Goal: Obtain resource: Obtain resource

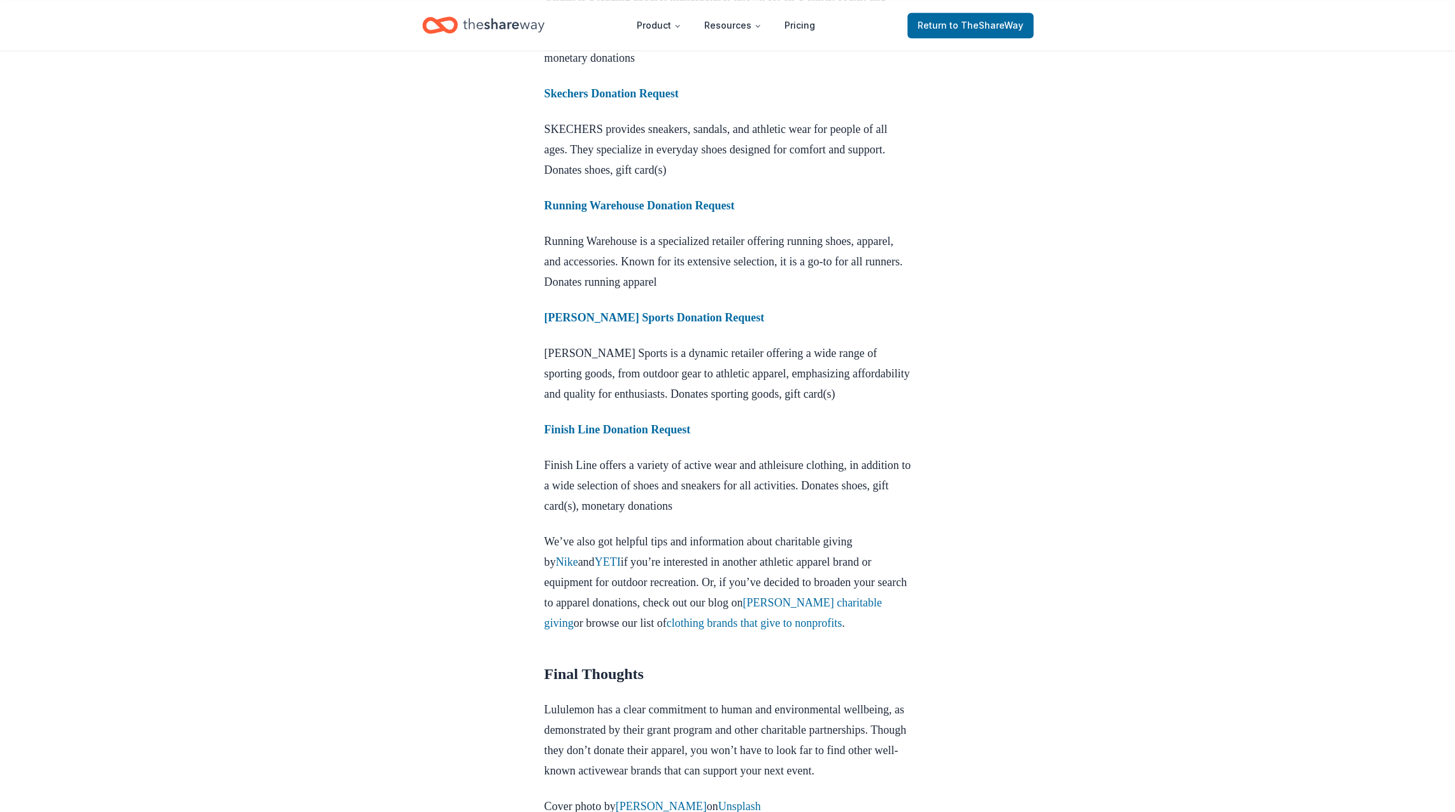
scroll to position [1082, 0]
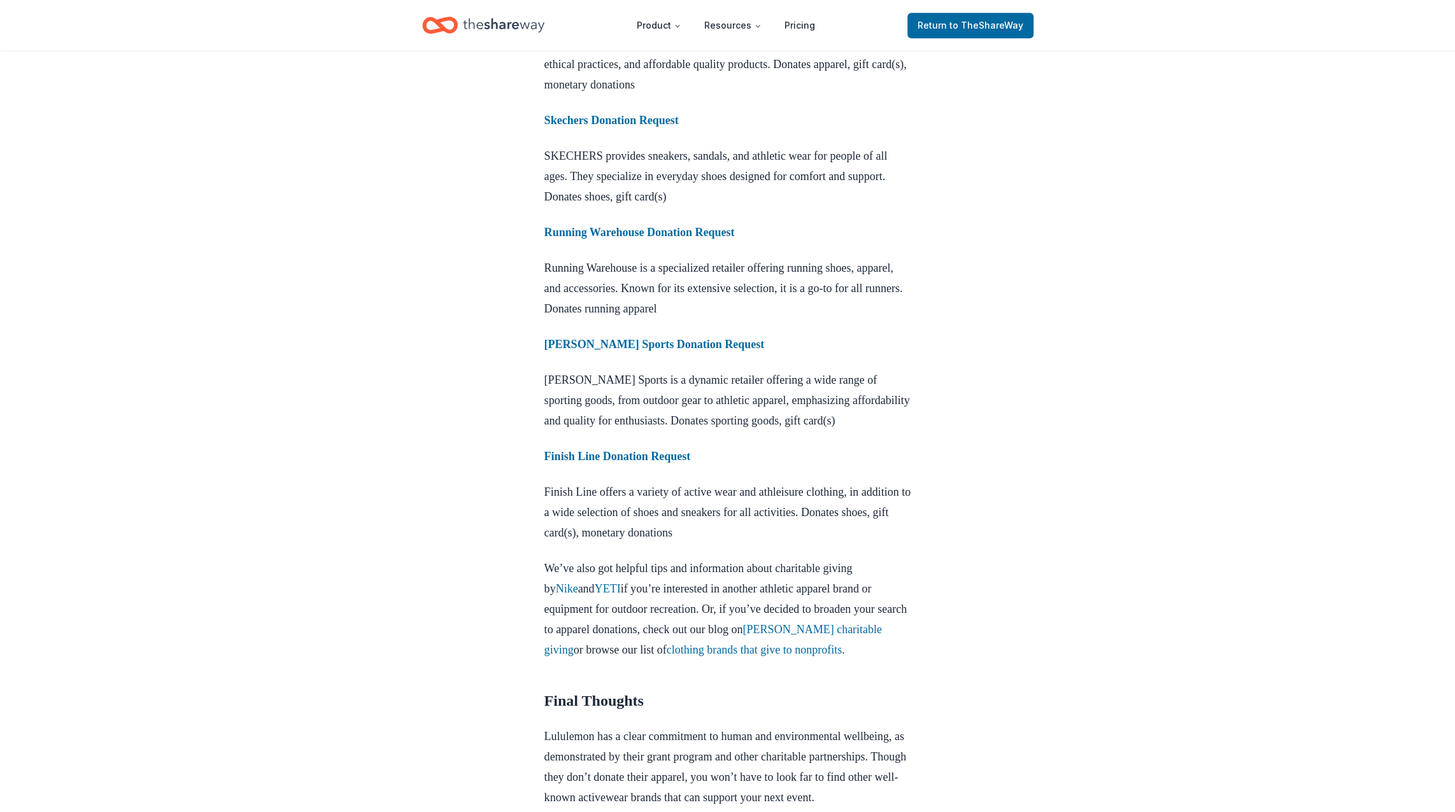
drag, startPoint x: 697, startPoint y: 385, endPoint x: 662, endPoint y: 484, distance: 105.3
drag, startPoint x: 662, startPoint y: 484, endPoint x: 621, endPoint y: 504, distance: 45.0
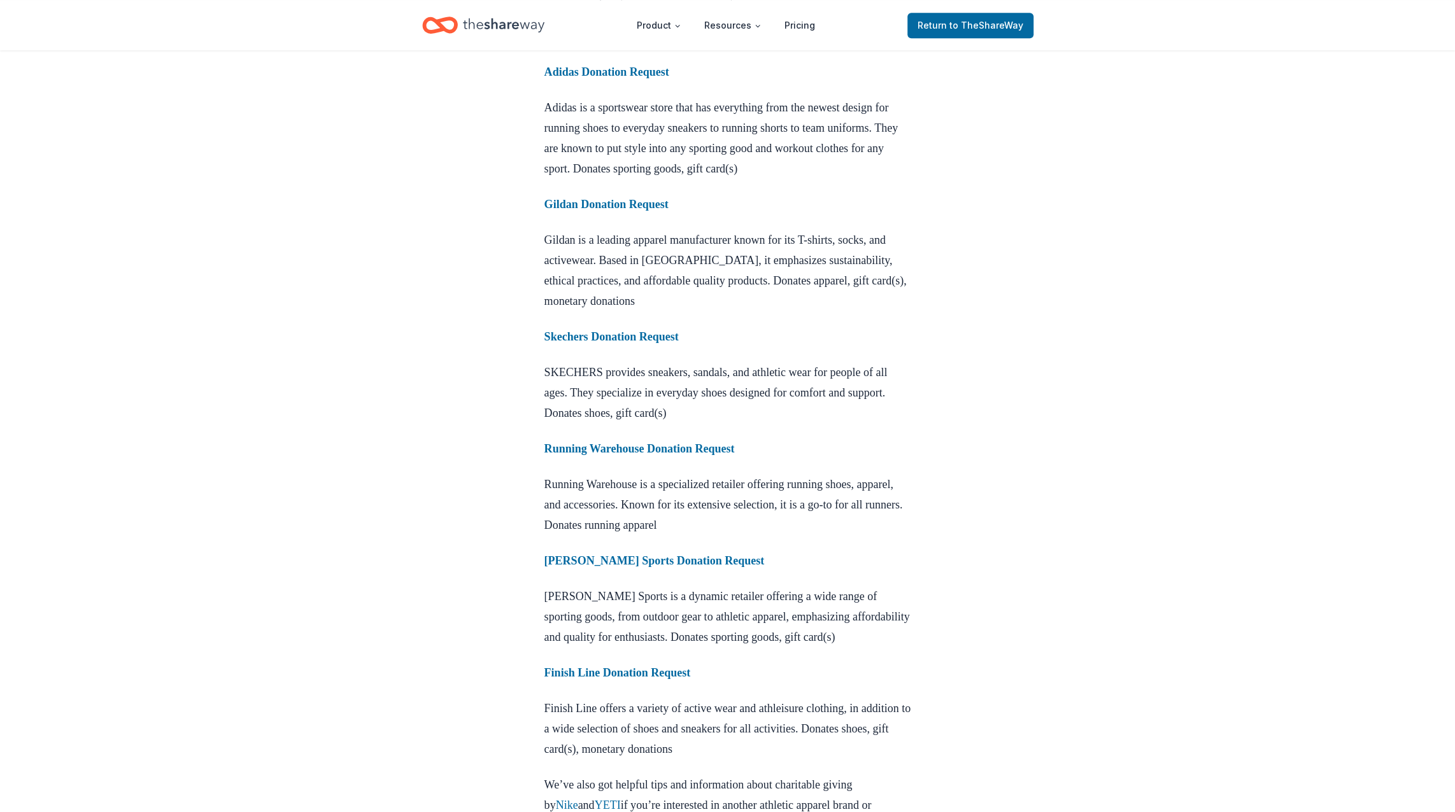
scroll to position [891, 0]
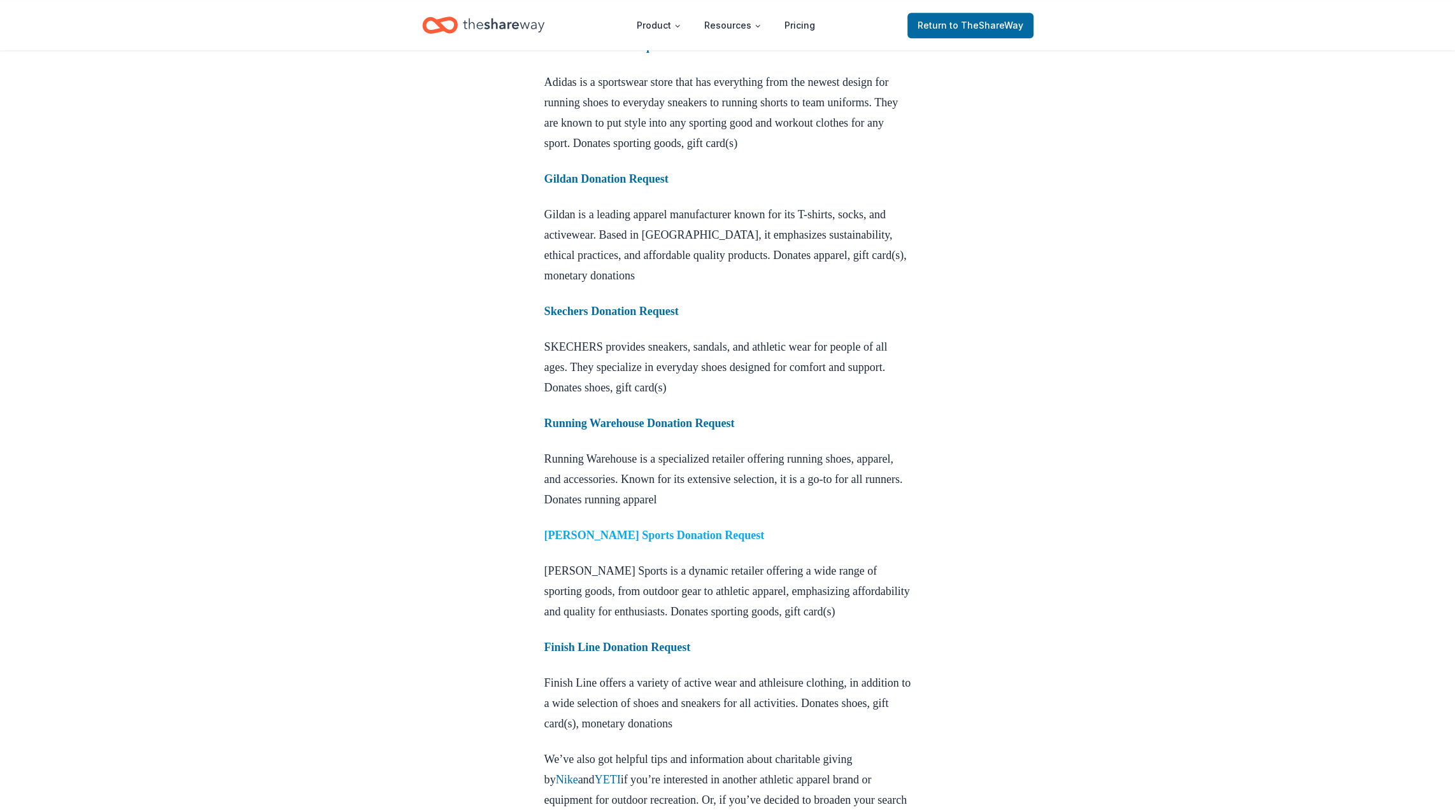
drag, startPoint x: 687, startPoint y: 567, endPoint x: 617, endPoint y: 570, distance: 69.5
click at [617, 542] on strong "Dunham’s Sports Donation Request" at bounding box center [654, 535] width 220 height 13
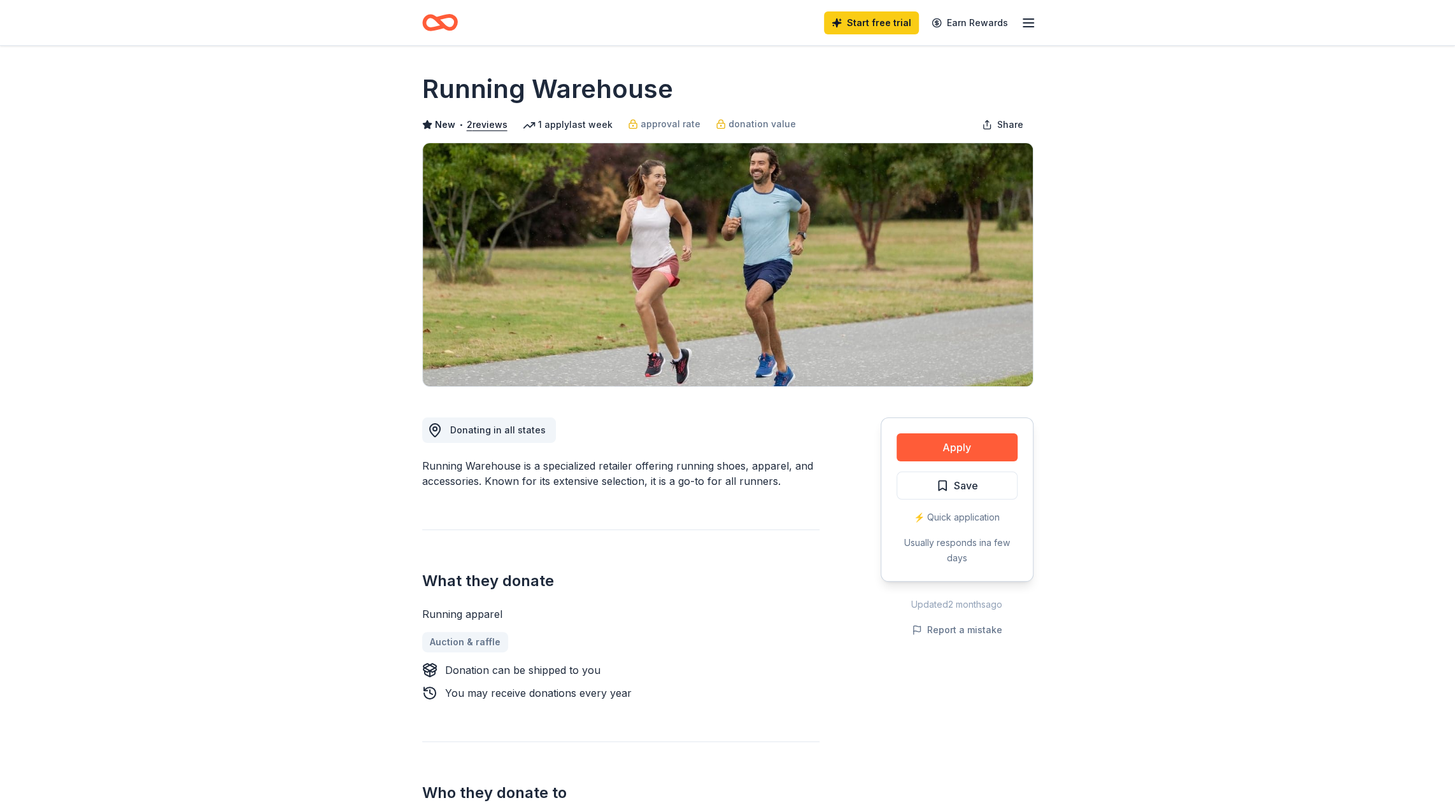
drag, startPoint x: 396, startPoint y: 76, endPoint x: 693, endPoint y: 97, distance: 298.0
drag, startPoint x: 668, startPoint y: 101, endPoint x: 421, endPoint y: 95, distance: 246.4
click at [422, 95] on h1 "Running Warehouse" at bounding box center [547, 89] width 251 height 36
click at [438, 87] on h1 "Running Warehouse" at bounding box center [547, 89] width 251 height 36
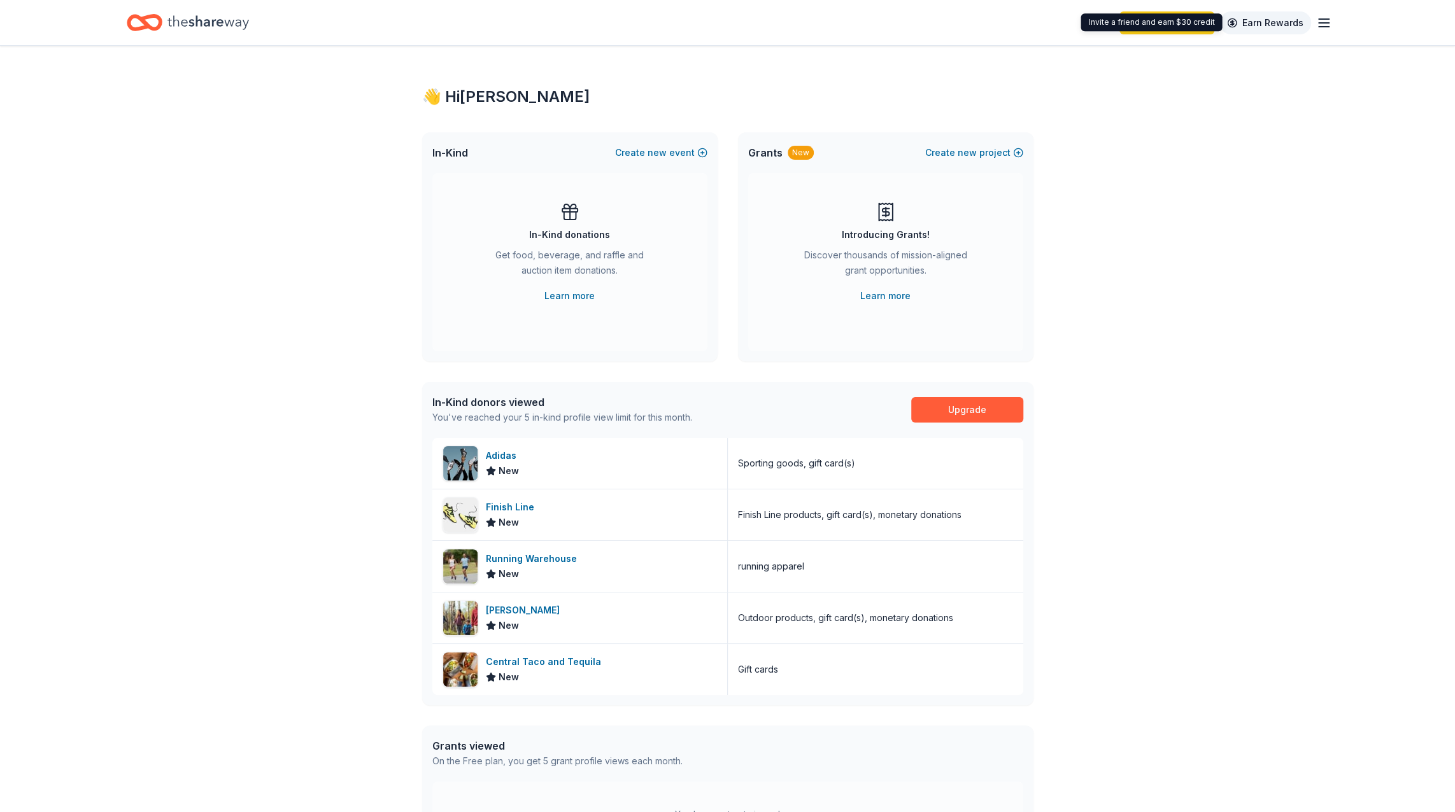
click at [1272, 21] on link "Earn Rewards" at bounding box center [1265, 22] width 92 height 23
drag, startPoint x: 1334, startPoint y: 13, endPoint x: 1320, endPoint y: 24, distance: 17.8
click at [1327, 19] on div "Start free trial Earn Rewards" at bounding box center [728, 22] width 1304 height 45
click at [1320, 24] on icon "button" at bounding box center [1323, 22] width 15 height 15
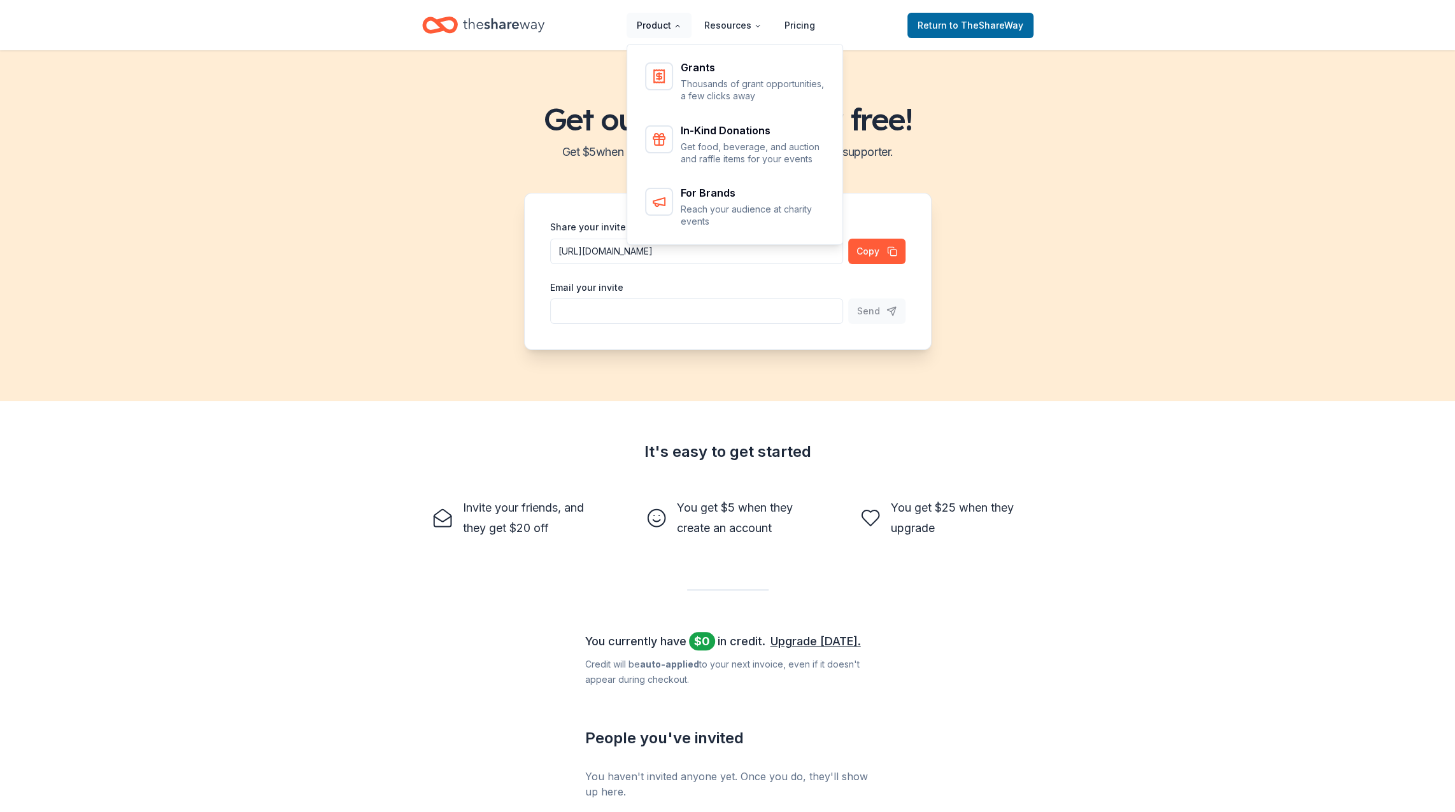
click at [659, 25] on button "Product" at bounding box center [658, 25] width 65 height 25
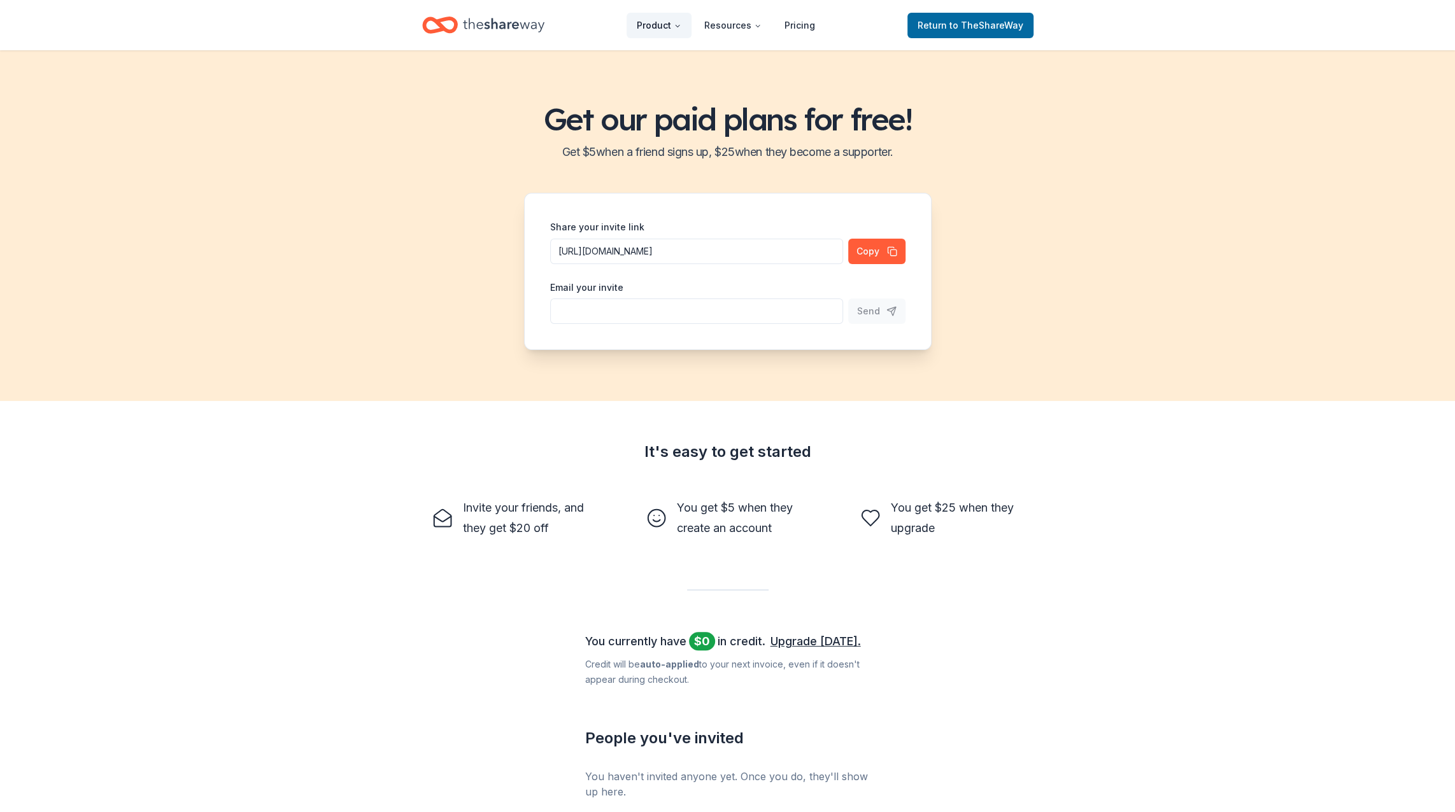
click at [659, 25] on button "Product" at bounding box center [658, 25] width 65 height 25
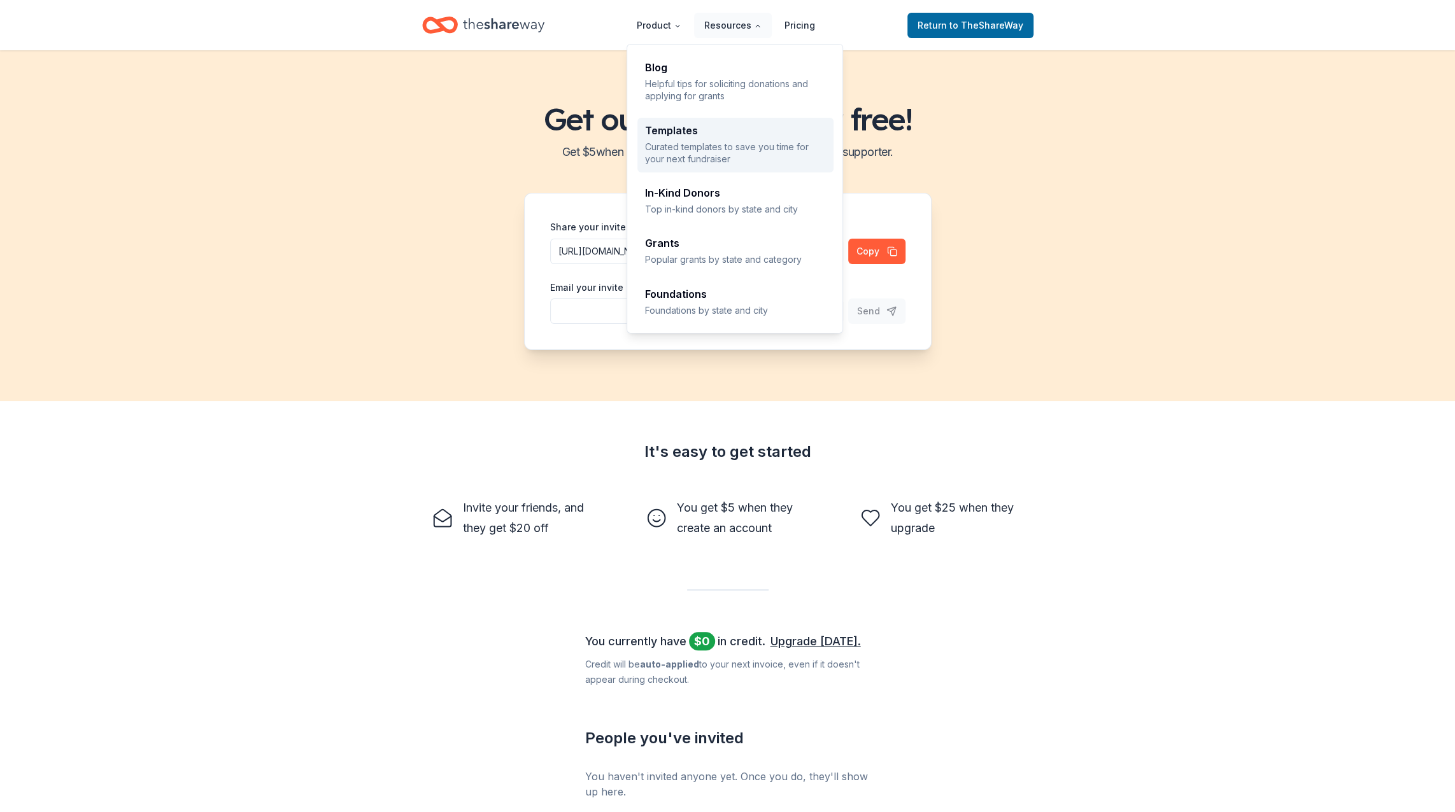
click at [702, 145] on p "Curated templates to save you time for your next fundraiser" at bounding box center [735, 153] width 181 height 25
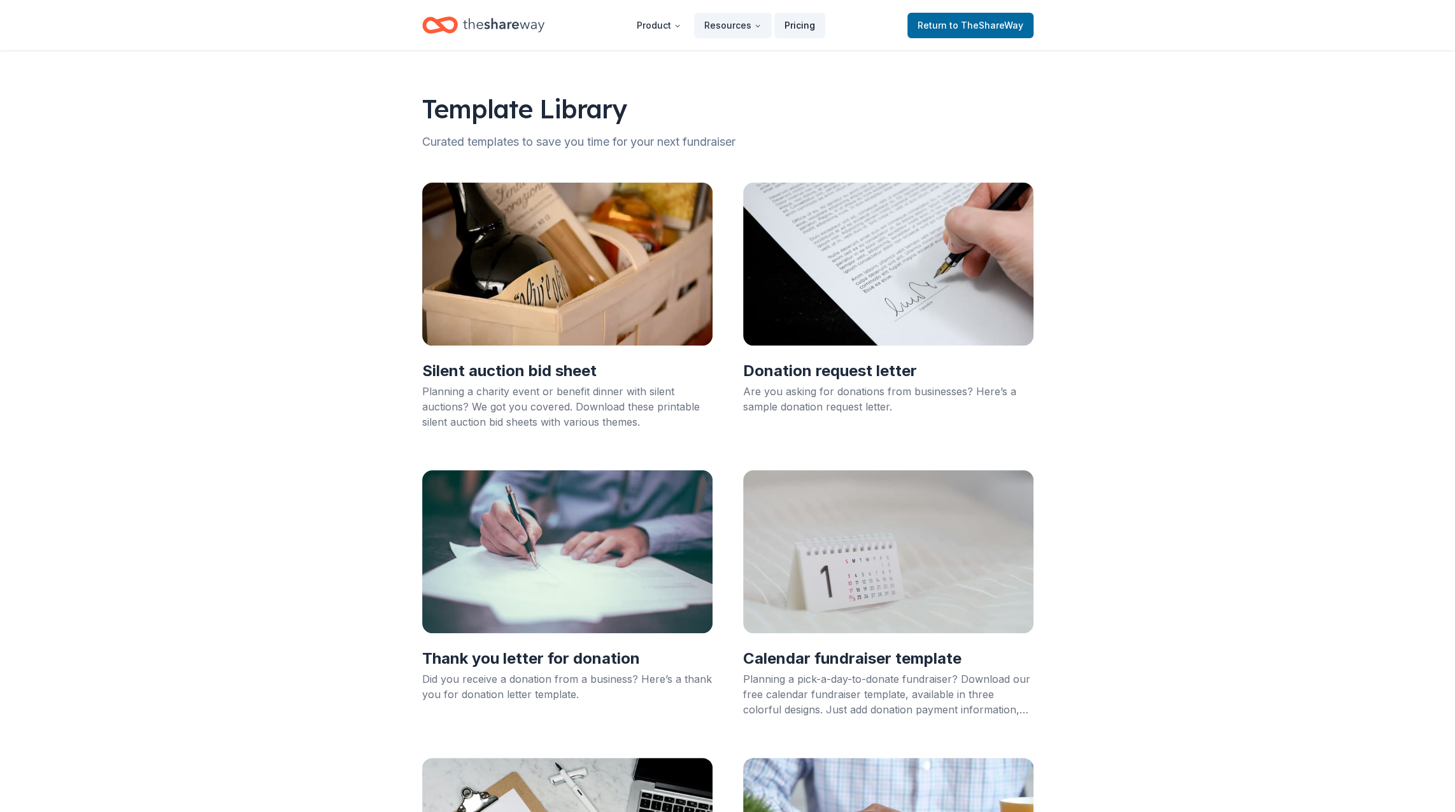
click at [803, 24] on link "Pricing" at bounding box center [799, 25] width 51 height 25
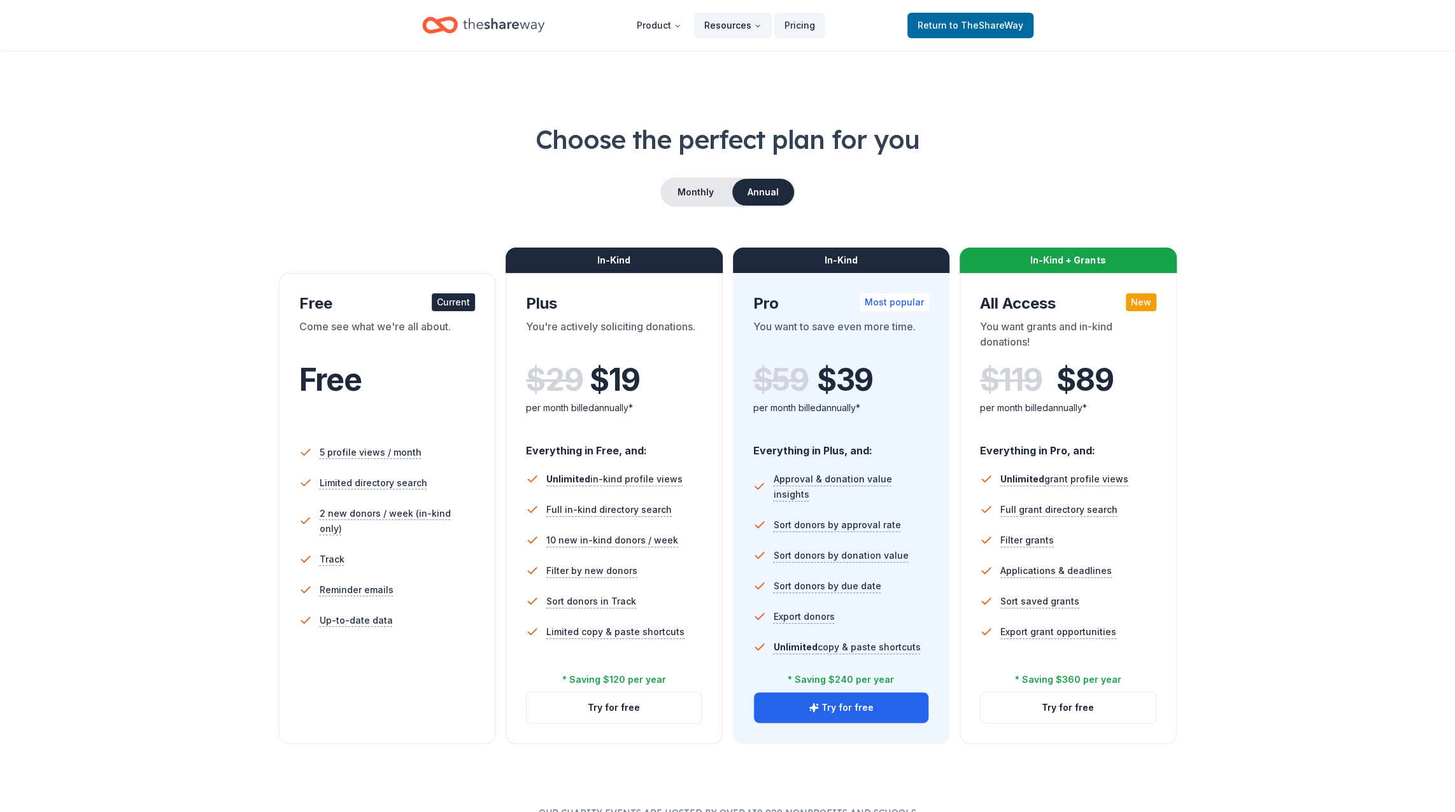
click at [741, 27] on button "Resources" at bounding box center [733, 25] width 78 height 25
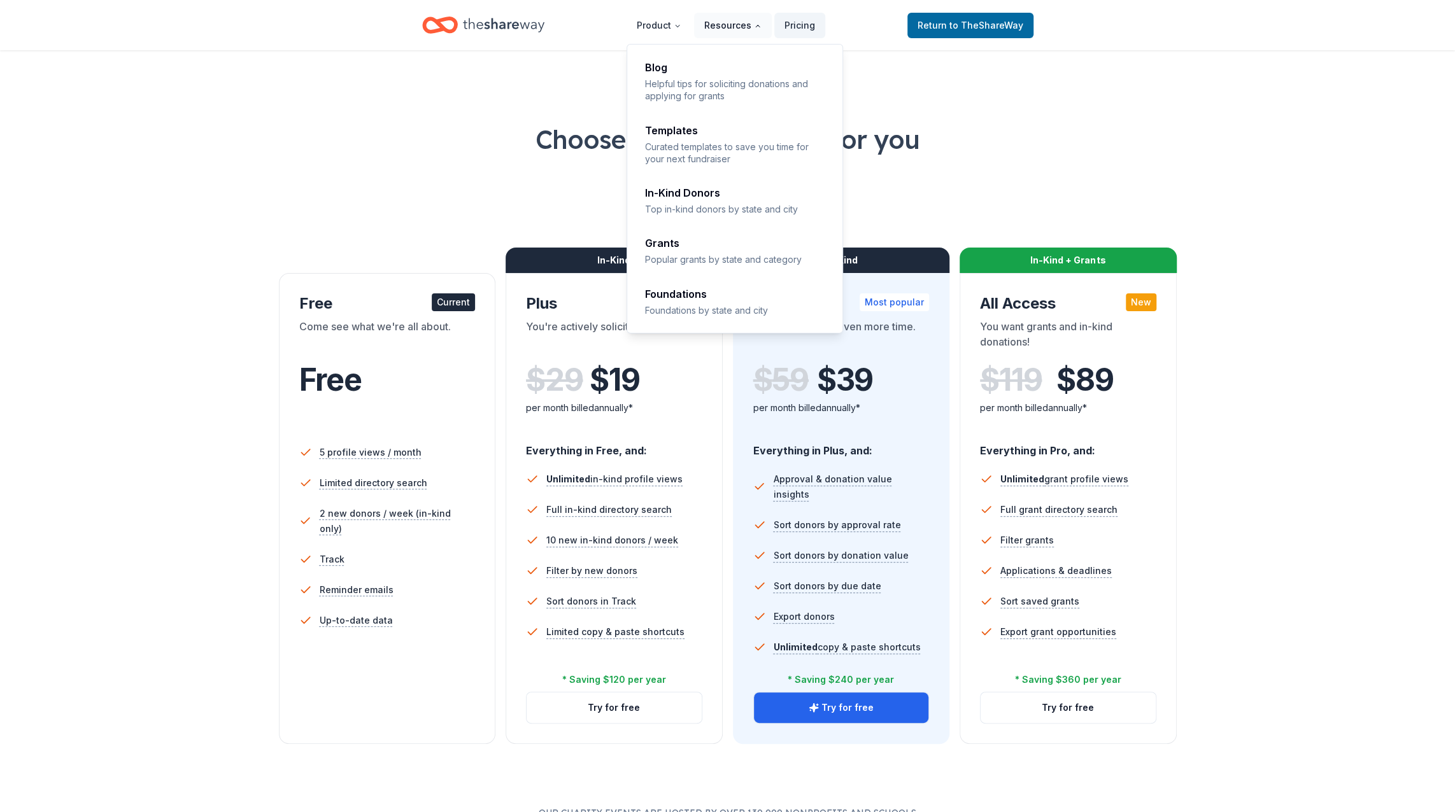
click at [735, 27] on button "Resources" at bounding box center [733, 25] width 78 height 25
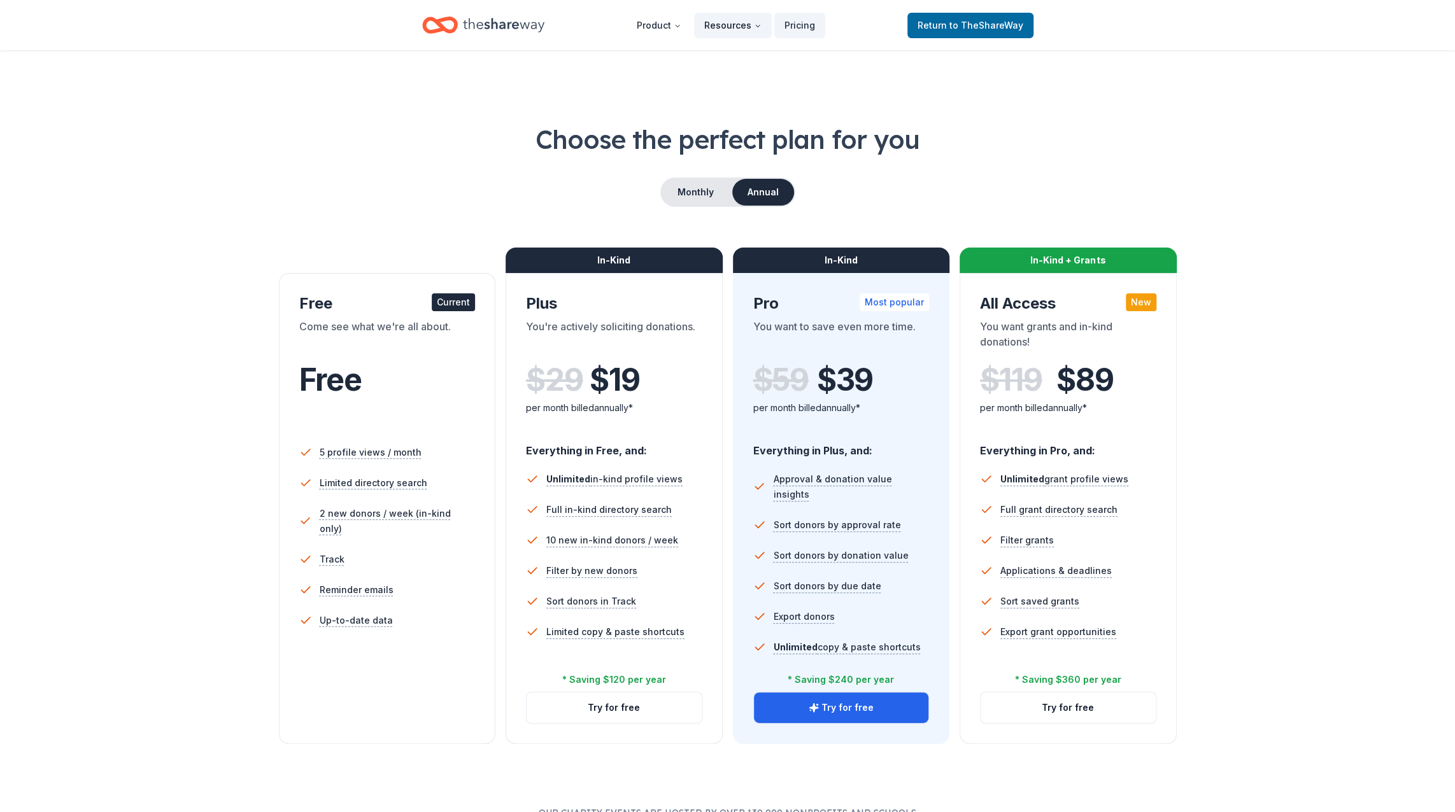
click at [735, 27] on button "Resources" at bounding box center [733, 25] width 78 height 25
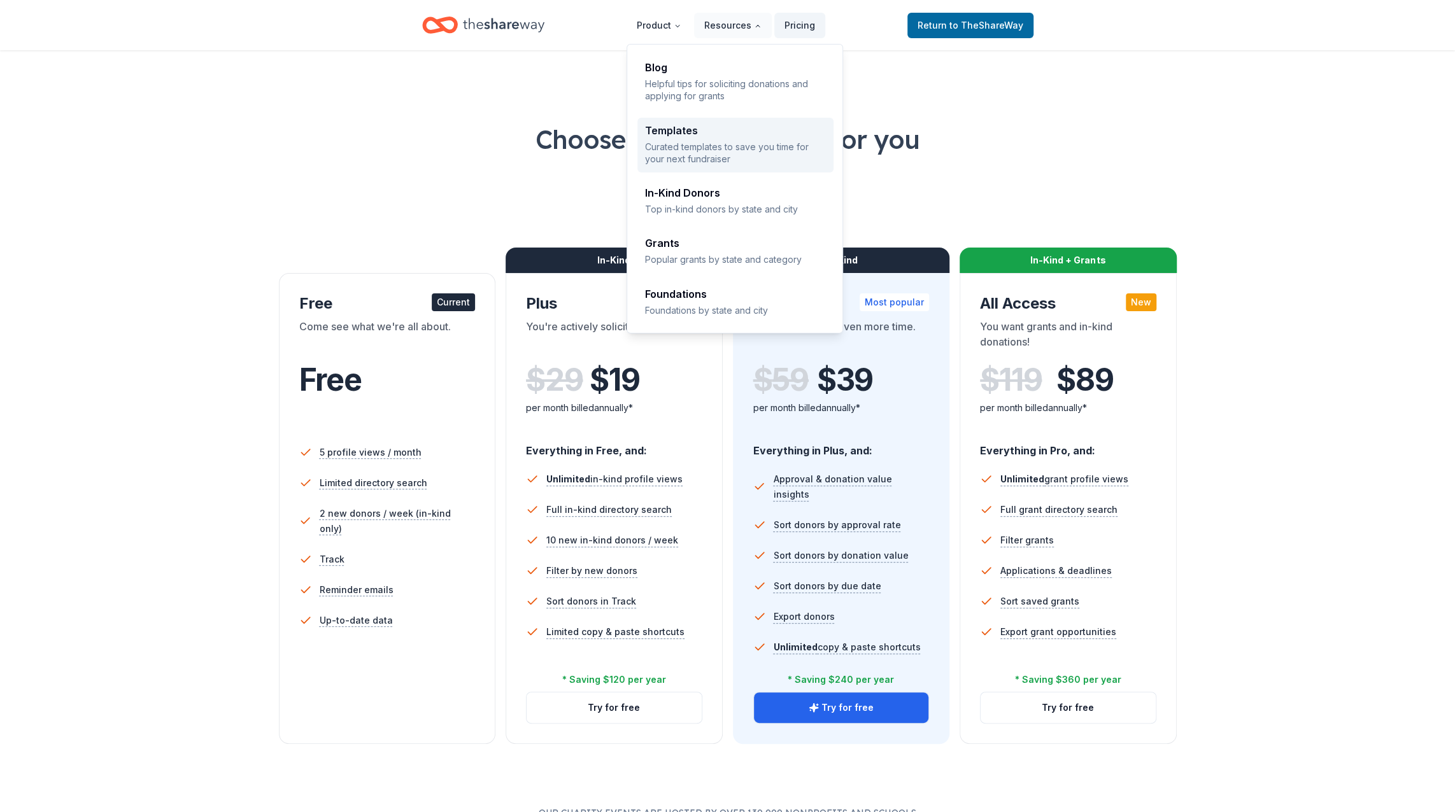
click at [743, 138] on div "Templates Curated templates to save you time for your next fundraiser" at bounding box center [735, 145] width 181 height 40
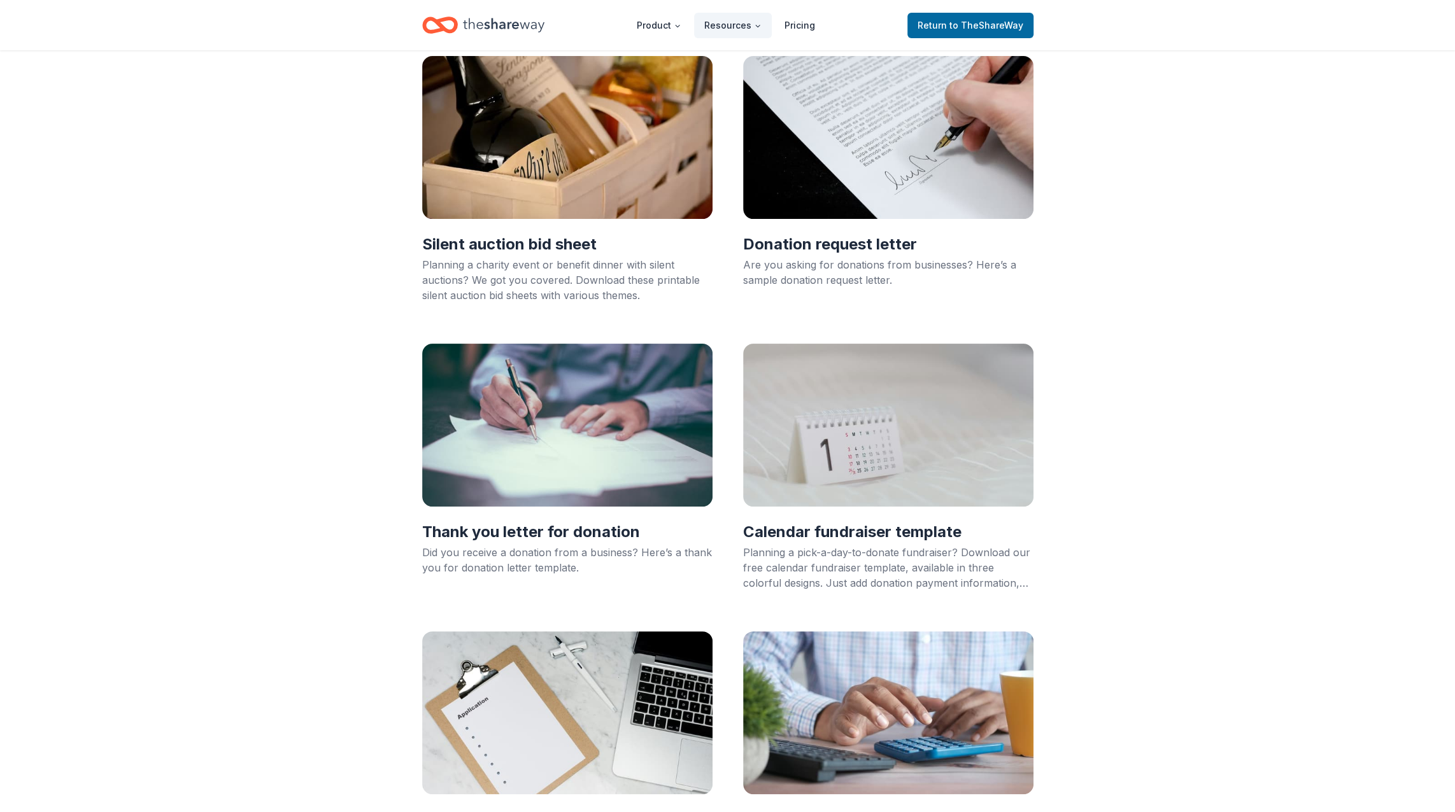
scroll to position [127, 0]
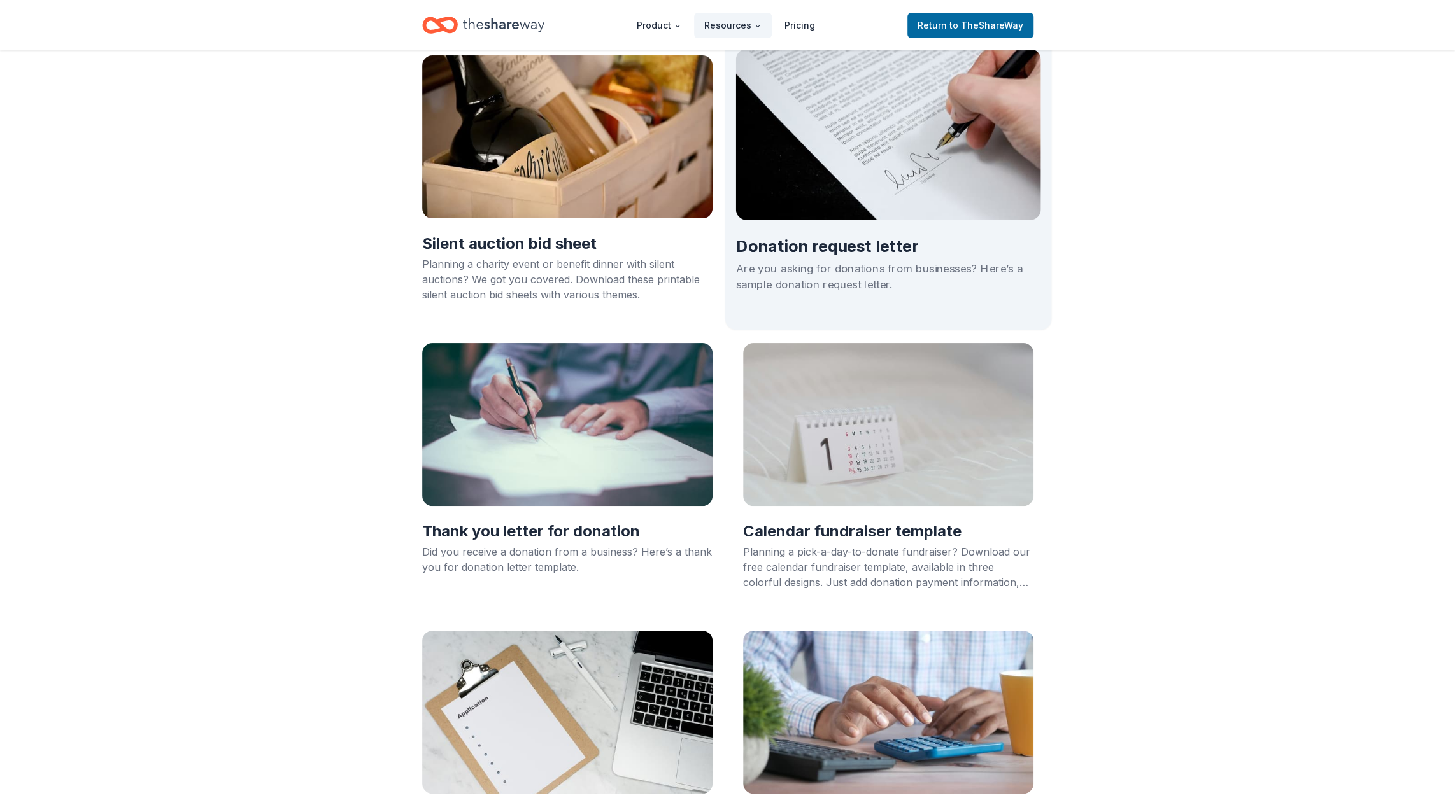
click at [824, 281] on div "Are you asking for donations from businesses? Here’s a sample donation request …" at bounding box center [887, 276] width 305 height 32
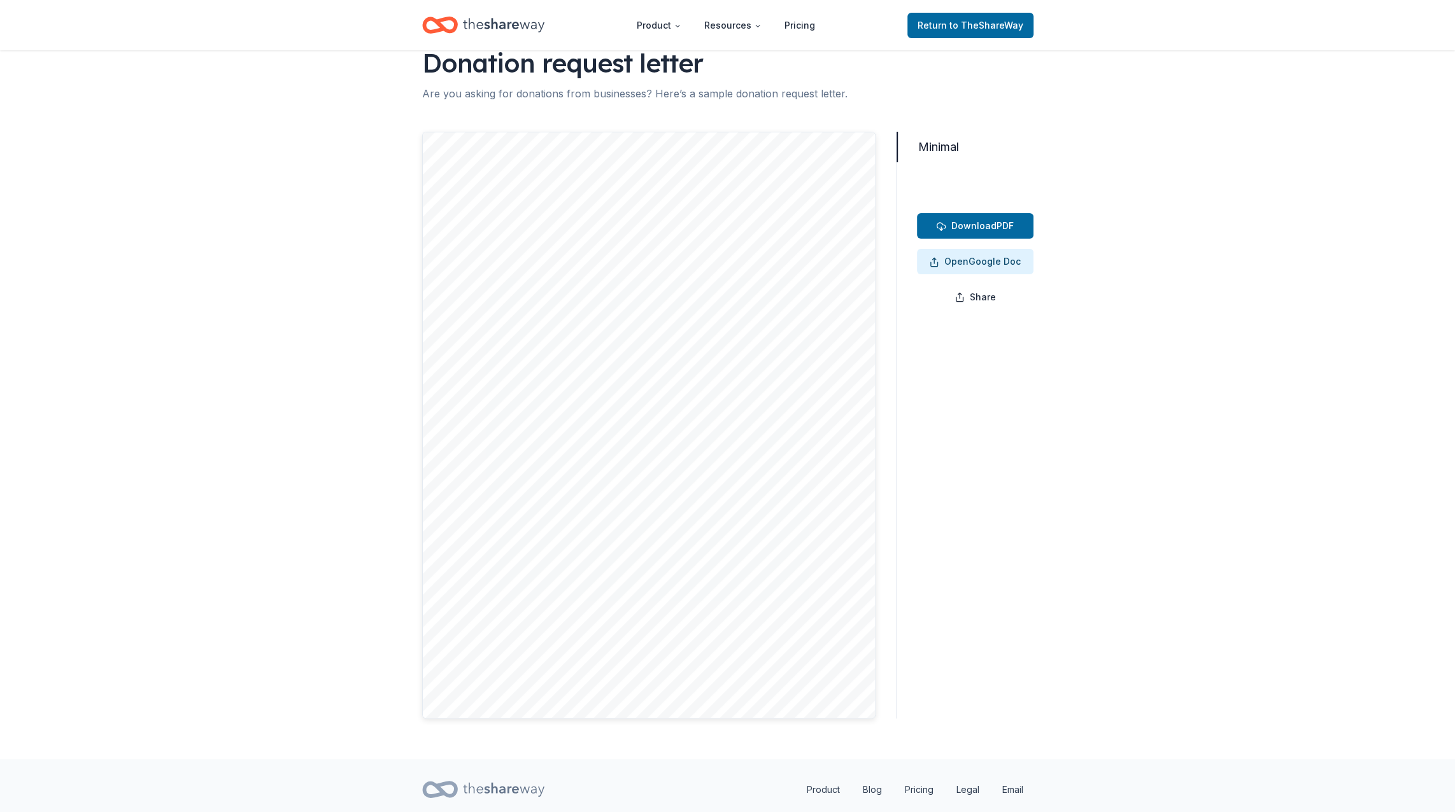
scroll to position [64, 0]
